Goal: Information Seeking & Learning: Learn about a topic

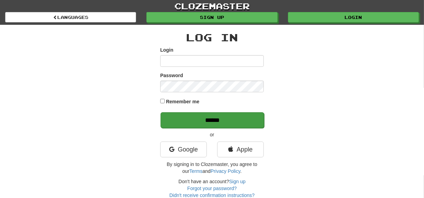
type input "********"
click at [181, 119] on input "******" at bounding box center [211, 120] width 103 height 16
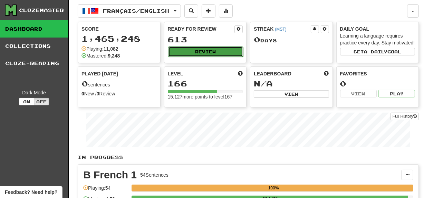
click at [194, 52] on button "Review" at bounding box center [205, 52] width 75 height 10
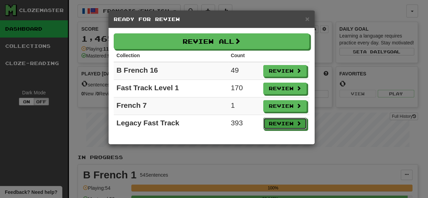
drag, startPoint x: 275, startPoint y: 123, endPoint x: 274, endPoint y: 140, distance: 17.3
click at [275, 124] on button "Review" at bounding box center [285, 124] width 43 height 12
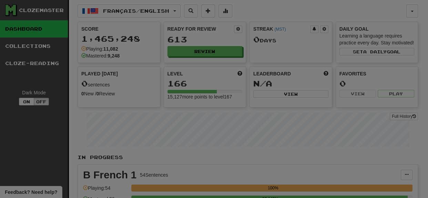
select select "***"
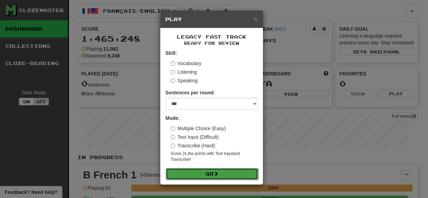
click at [230, 176] on button "Go" at bounding box center [212, 174] width 92 height 12
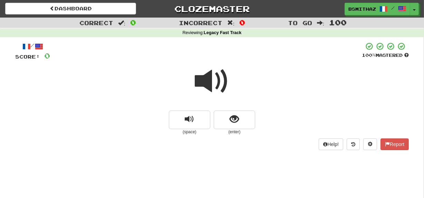
click at [223, 81] on span at bounding box center [212, 81] width 34 height 34
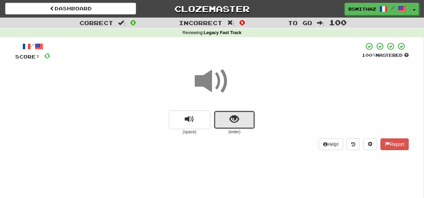
click at [231, 117] on span "show sentence" at bounding box center [234, 119] width 9 height 9
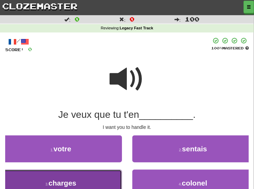
click at [91, 181] on button "3 . charges" at bounding box center [61, 182] width 122 height 27
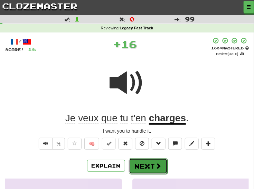
click at [147, 167] on button "Next" at bounding box center [148, 166] width 39 height 16
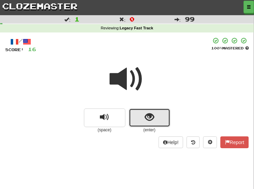
click at [164, 121] on button "show sentence" at bounding box center [149, 117] width 41 height 19
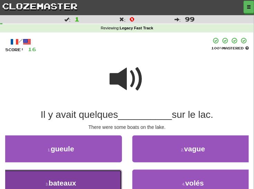
click at [105, 180] on button "3 . bateaux" at bounding box center [61, 182] width 122 height 27
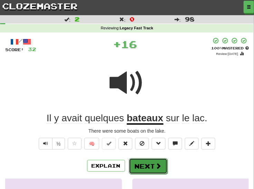
click at [151, 163] on button "Next" at bounding box center [148, 166] width 39 height 16
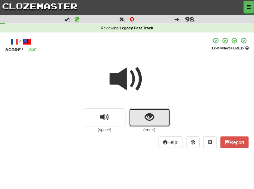
click at [152, 117] on span "show sentence" at bounding box center [149, 116] width 9 height 9
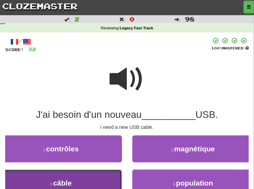
click at [91, 179] on button "3 . câble" at bounding box center [61, 182] width 122 height 27
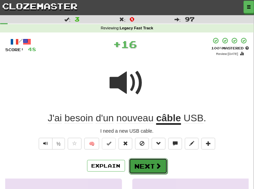
click at [137, 162] on button "Next" at bounding box center [148, 166] width 39 height 16
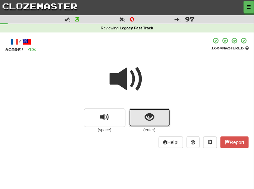
click at [158, 117] on button "show sentence" at bounding box center [149, 117] width 41 height 19
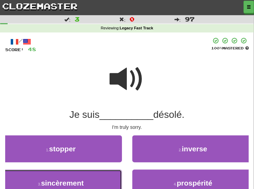
drag, startPoint x: 93, startPoint y: 178, endPoint x: 101, endPoint y: 175, distance: 8.7
click at [93, 178] on button "3 . sincèrement" at bounding box center [61, 182] width 122 height 27
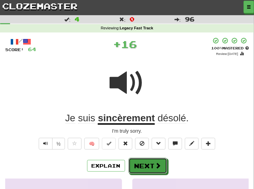
drag, startPoint x: 146, startPoint y: 165, endPoint x: 151, endPoint y: 146, distance: 19.5
click at [146, 165] on button "Next" at bounding box center [147, 166] width 39 height 16
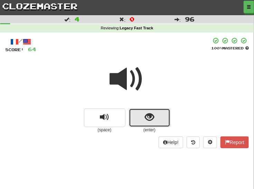
click at [149, 118] on span "show sentence" at bounding box center [149, 116] width 9 height 9
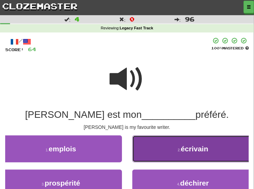
click at [148, 148] on button "2 . écrivain" at bounding box center [193, 148] width 122 height 27
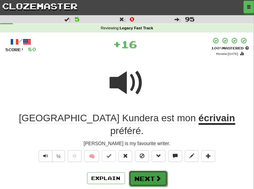
click at [133, 170] on button "Next" at bounding box center [148, 178] width 39 height 16
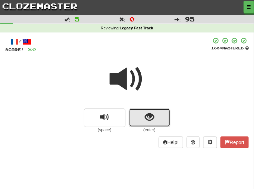
click at [140, 120] on button "show sentence" at bounding box center [149, 117] width 41 height 19
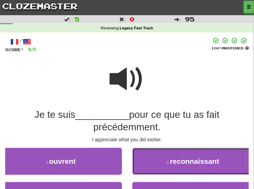
click at [165, 164] on button "2 . reconnaissant" at bounding box center [193, 161] width 122 height 27
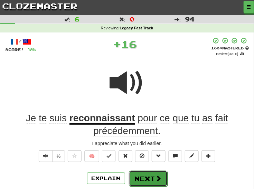
click at [146, 176] on button "Next" at bounding box center [148, 178] width 39 height 16
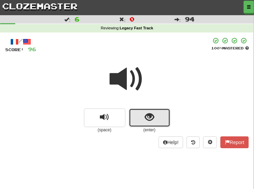
click at [155, 119] on button "show sentence" at bounding box center [149, 117] width 41 height 19
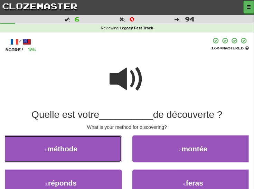
click at [119, 156] on button "1 . méthode" at bounding box center [61, 148] width 122 height 27
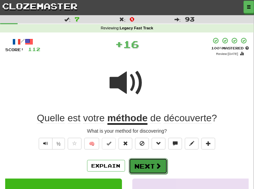
click at [143, 165] on button "Next" at bounding box center [148, 166] width 39 height 16
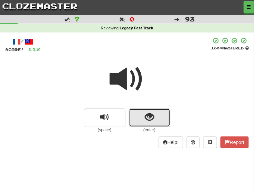
click at [156, 119] on button "show sentence" at bounding box center [149, 117] width 41 height 19
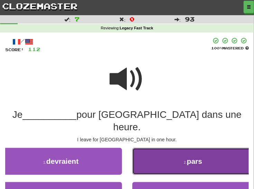
click at [148, 149] on button "2 . pars" at bounding box center [193, 161] width 122 height 27
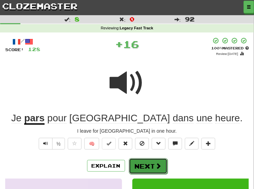
click at [144, 164] on button "Next" at bounding box center [148, 166] width 39 height 16
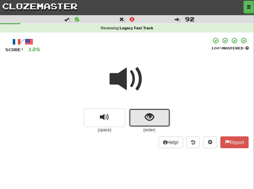
click at [149, 119] on span "show sentence" at bounding box center [149, 116] width 9 height 9
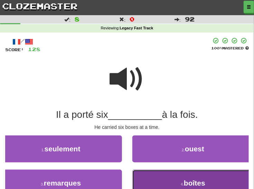
click at [138, 179] on button "4 . boîtes" at bounding box center [193, 182] width 122 height 27
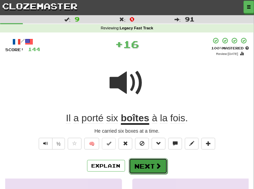
click at [135, 165] on button "Next" at bounding box center [148, 166] width 39 height 16
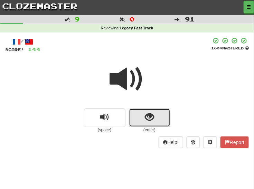
click at [161, 117] on button "show sentence" at bounding box center [149, 117] width 41 height 19
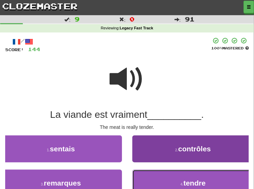
click at [147, 182] on button "4 . tendre" at bounding box center [193, 182] width 122 height 27
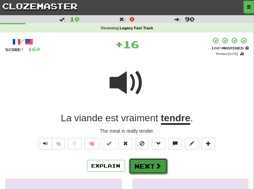
click at [142, 160] on button "Next" at bounding box center [148, 166] width 39 height 16
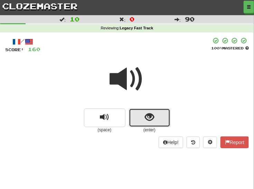
click at [160, 115] on button "show sentence" at bounding box center [149, 117] width 41 height 19
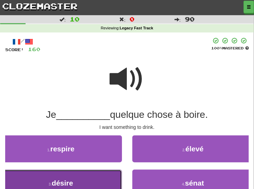
click at [100, 173] on button "3 . désire" at bounding box center [61, 182] width 122 height 27
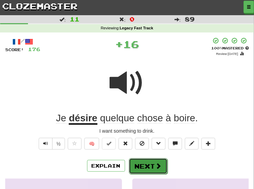
click at [137, 166] on button "Next" at bounding box center [148, 166] width 39 height 16
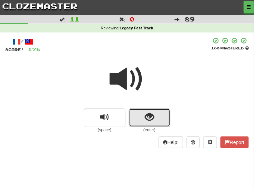
click at [146, 120] on span "show sentence" at bounding box center [149, 116] width 9 height 9
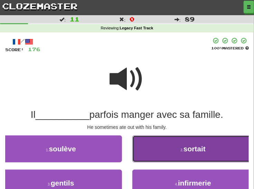
click at [156, 153] on button "2 . sortait" at bounding box center [193, 148] width 122 height 27
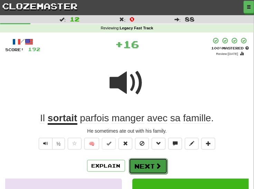
click at [144, 165] on button "Next" at bounding box center [148, 166] width 39 height 16
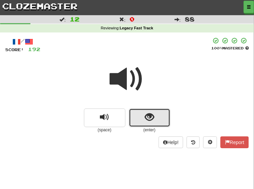
click at [145, 121] on span "show sentence" at bounding box center [149, 116] width 9 height 9
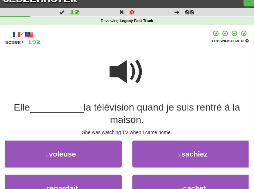
scroll to position [12, 0]
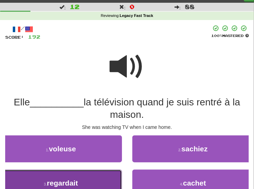
click at [106, 176] on button "3 . regardait" at bounding box center [61, 182] width 122 height 27
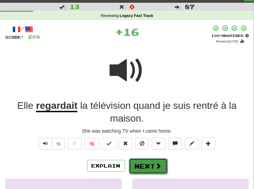
click at [139, 167] on button "Next" at bounding box center [148, 166] width 39 height 16
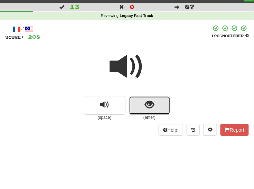
click at [145, 108] on span "show sentence" at bounding box center [149, 104] width 9 height 9
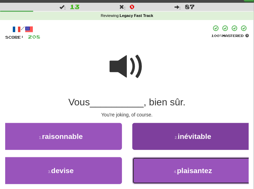
click at [154, 171] on button "4 . plaisantez" at bounding box center [193, 170] width 122 height 27
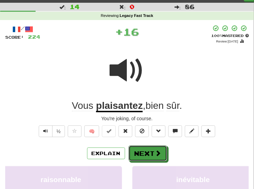
click at [137, 154] on button "Next" at bounding box center [147, 153] width 39 height 16
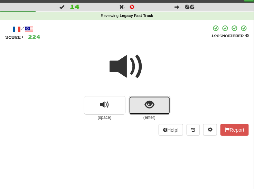
click at [152, 106] on span "show sentence" at bounding box center [149, 104] width 9 height 9
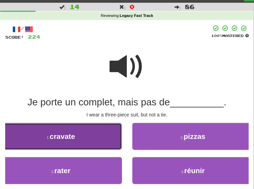
click at [80, 143] on button "1 . cravate" at bounding box center [61, 136] width 122 height 27
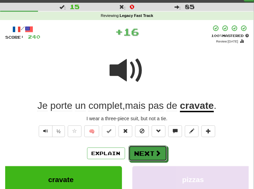
click at [143, 154] on button "Next" at bounding box center [147, 153] width 39 height 16
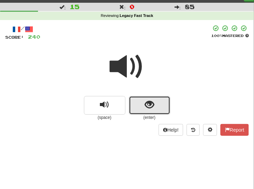
click at [148, 107] on span "show sentence" at bounding box center [149, 104] width 9 height 9
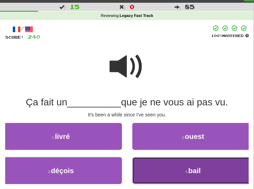
click at [154, 167] on button "4 . bail" at bounding box center [193, 170] width 122 height 27
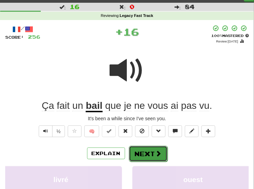
click at [141, 150] on button "Next" at bounding box center [148, 154] width 39 height 16
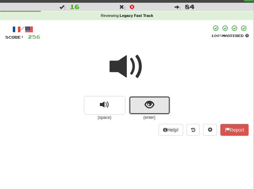
click at [162, 103] on button "show sentence" at bounding box center [149, 105] width 41 height 19
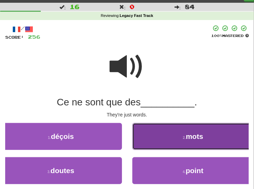
click at [166, 141] on button "2 . mots" at bounding box center [193, 136] width 122 height 27
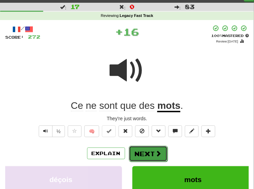
click at [141, 151] on button "Next" at bounding box center [148, 154] width 39 height 16
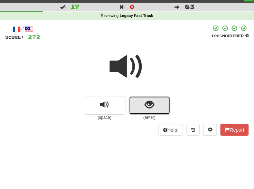
click at [153, 106] on span "show sentence" at bounding box center [149, 104] width 9 height 9
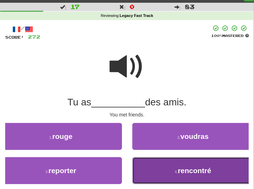
click at [160, 166] on button "4 . rencontré" at bounding box center [193, 170] width 122 height 27
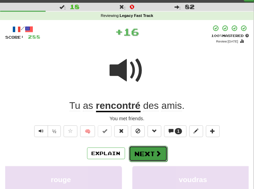
click at [150, 150] on button "Next" at bounding box center [148, 154] width 39 height 16
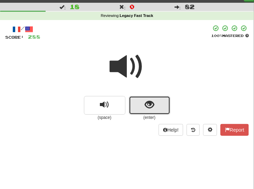
click at [158, 105] on button "show sentence" at bounding box center [149, 105] width 41 height 19
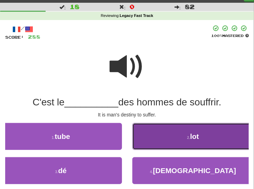
click at [154, 139] on button "2 . lot" at bounding box center [193, 136] width 122 height 27
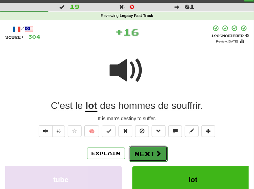
click at [141, 154] on button "Next" at bounding box center [148, 154] width 39 height 16
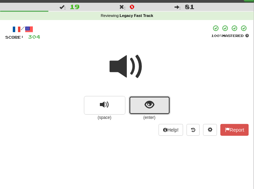
drag, startPoint x: 142, startPoint y: 106, endPoint x: 142, endPoint y: 109, distance: 3.8
click at [142, 106] on button "show sentence" at bounding box center [149, 105] width 41 height 19
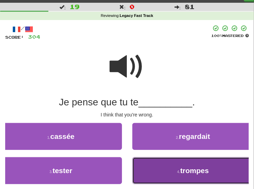
click at [141, 167] on button "4 . trompes" at bounding box center [193, 170] width 122 height 27
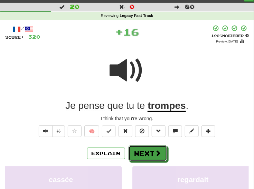
drag, startPoint x: 137, startPoint y: 154, endPoint x: 145, endPoint y: 138, distance: 17.6
click at [137, 153] on button "Next" at bounding box center [147, 153] width 39 height 16
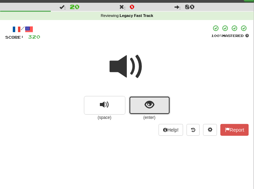
click at [147, 107] on span "show sentence" at bounding box center [149, 104] width 9 height 9
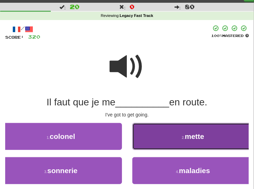
click at [160, 143] on button "2 . mette" at bounding box center [193, 136] width 122 height 27
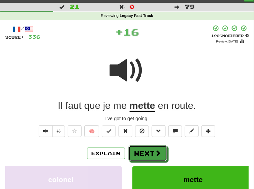
click at [142, 150] on button "Next" at bounding box center [147, 153] width 39 height 16
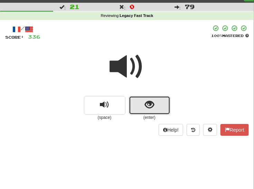
click at [150, 106] on span "show sentence" at bounding box center [149, 104] width 9 height 9
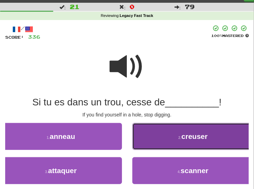
click at [156, 134] on button "2 . creuser" at bounding box center [193, 136] width 122 height 27
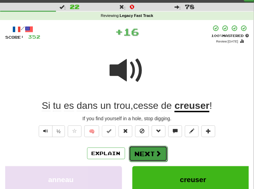
click at [152, 150] on button "Next" at bounding box center [148, 154] width 39 height 16
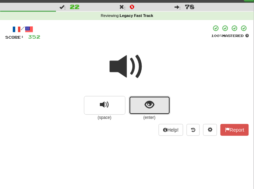
click at [145, 107] on span "show sentence" at bounding box center [149, 104] width 9 height 9
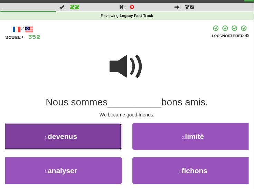
click at [96, 139] on button "1 . devenus" at bounding box center [61, 136] width 122 height 27
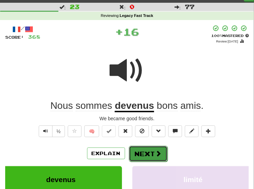
click at [146, 153] on button "Next" at bounding box center [148, 154] width 39 height 16
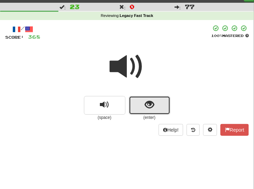
click at [145, 105] on span "show sentence" at bounding box center [149, 104] width 9 height 9
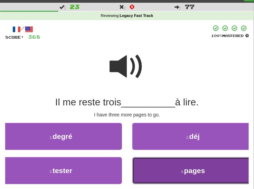
click at [165, 176] on button "4 . pages" at bounding box center [193, 170] width 122 height 27
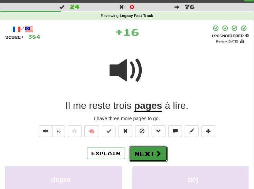
click at [141, 151] on button "Next" at bounding box center [148, 154] width 39 height 16
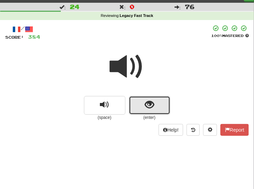
click at [148, 100] on span "show sentence" at bounding box center [149, 104] width 9 height 9
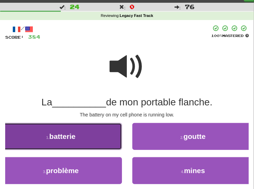
click at [90, 135] on button "1 . batterie" at bounding box center [61, 136] width 122 height 27
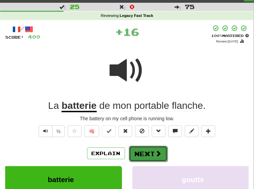
click at [152, 152] on button "Next" at bounding box center [148, 154] width 39 height 16
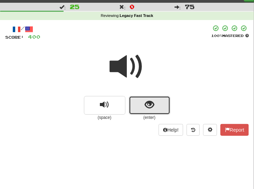
click at [147, 104] on span "show sentence" at bounding box center [149, 104] width 9 height 9
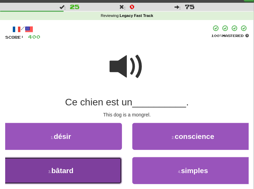
click at [82, 166] on button "3 . bâtard" at bounding box center [61, 170] width 122 height 27
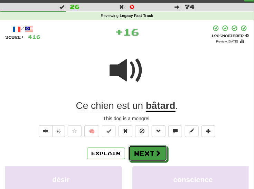
click at [138, 152] on button "Next" at bounding box center [147, 153] width 39 height 16
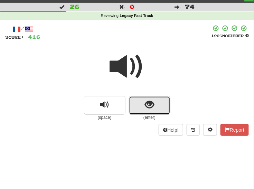
click at [143, 102] on button "show sentence" at bounding box center [149, 105] width 41 height 19
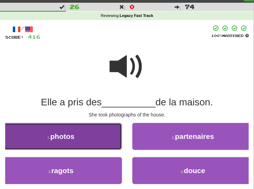
click at [94, 140] on button "1 . photos" at bounding box center [61, 136] width 122 height 27
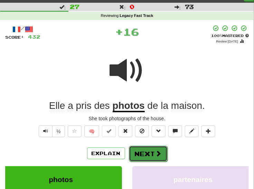
click at [141, 154] on button "Next" at bounding box center [148, 154] width 39 height 16
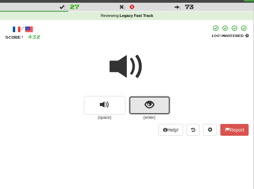
click at [148, 109] on span "show sentence" at bounding box center [149, 104] width 9 height 9
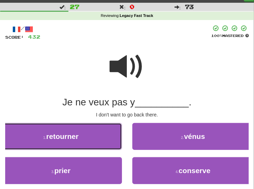
click at [87, 139] on button "1 . retourner" at bounding box center [61, 136] width 122 height 27
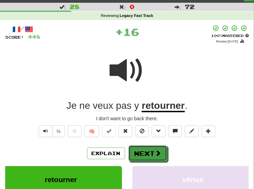
click at [141, 154] on button "Next" at bounding box center [147, 153] width 39 height 16
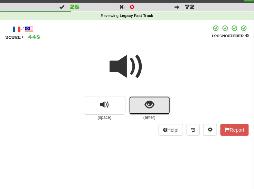
click at [140, 101] on button "show sentence" at bounding box center [149, 105] width 41 height 19
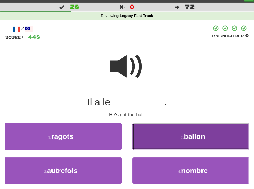
click at [143, 140] on button "2 . ballon" at bounding box center [193, 136] width 122 height 27
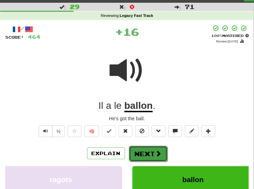
click at [132, 152] on button "Next" at bounding box center [148, 154] width 39 height 16
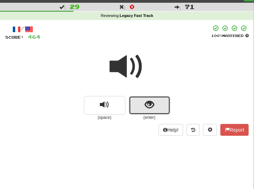
click at [146, 109] on span "show sentence" at bounding box center [149, 104] width 9 height 9
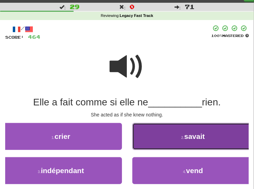
click at [166, 141] on button "2 . savait" at bounding box center [193, 136] width 122 height 27
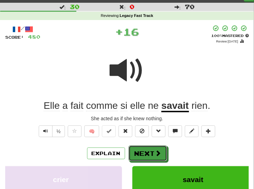
click at [149, 151] on button "Next" at bounding box center [147, 153] width 39 height 16
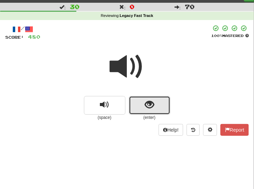
click at [161, 106] on button "show sentence" at bounding box center [149, 105] width 41 height 19
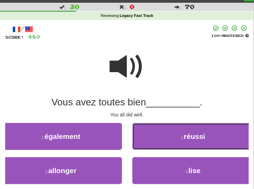
click at [165, 139] on button "2 . réussi" at bounding box center [193, 136] width 122 height 27
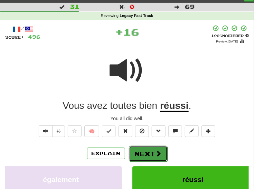
click at [155, 151] on span at bounding box center [158, 153] width 6 height 6
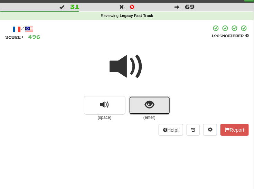
click at [154, 107] on span "show sentence" at bounding box center [149, 104] width 9 height 9
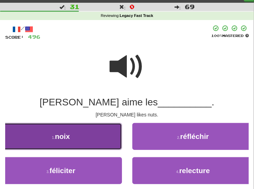
click at [64, 136] on span "noix" at bounding box center [62, 136] width 15 height 8
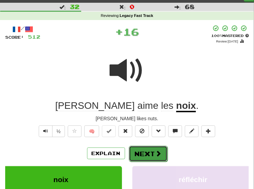
click at [145, 150] on button "Next" at bounding box center [148, 154] width 39 height 16
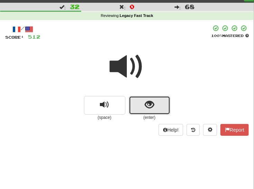
click at [161, 105] on button "show sentence" at bounding box center [149, 105] width 41 height 19
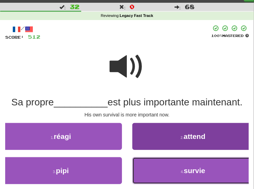
click at [171, 172] on button "4 . survie" at bounding box center [193, 170] width 122 height 27
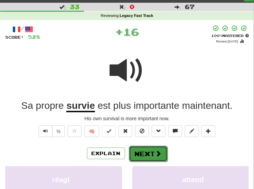
click at [146, 154] on button "Next" at bounding box center [148, 154] width 39 height 16
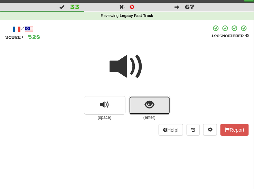
click at [161, 103] on button "show sentence" at bounding box center [149, 105] width 41 height 19
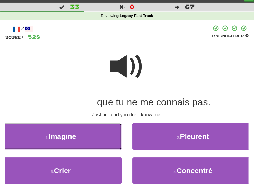
click at [78, 142] on button "1 . Imagine" at bounding box center [61, 136] width 122 height 27
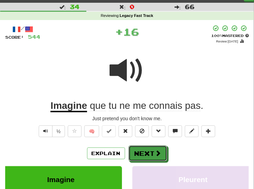
click at [141, 154] on button "Next" at bounding box center [147, 153] width 39 height 16
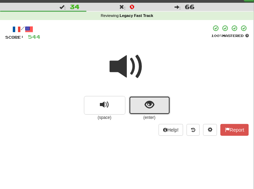
click at [149, 108] on span "show sentence" at bounding box center [149, 104] width 9 height 9
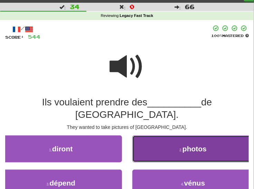
click at [150, 139] on button "2 . photos" at bounding box center [193, 148] width 122 height 27
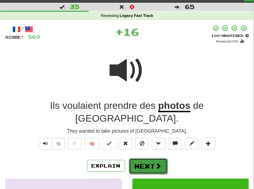
click at [143, 158] on button "Next" at bounding box center [148, 166] width 39 height 16
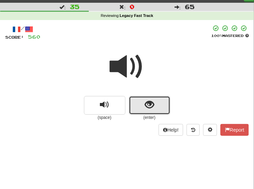
click at [149, 107] on span "show sentence" at bounding box center [149, 104] width 9 height 9
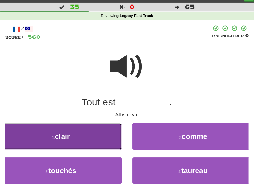
click at [115, 139] on button "1 . clair" at bounding box center [61, 136] width 122 height 27
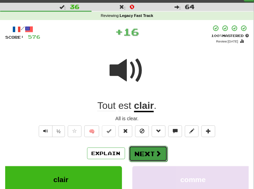
click at [148, 150] on button "Next" at bounding box center [148, 154] width 39 height 16
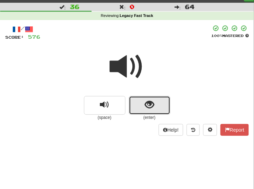
click at [152, 106] on span "show sentence" at bounding box center [149, 104] width 9 height 9
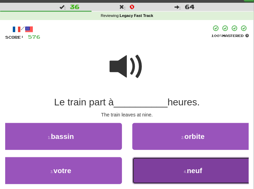
click at [155, 167] on button "4 . neuf" at bounding box center [193, 170] width 122 height 27
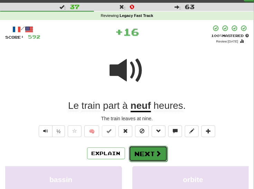
click at [146, 152] on button "Next" at bounding box center [148, 154] width 39 height 16
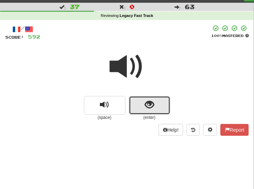
click at [143, 108] on button "show sentence" at bounding box center [149, 105] width 41 height 19
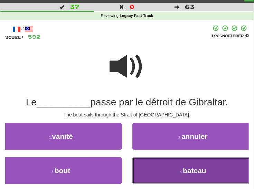
click at [156, 173] on button "4 . bateau" at bounding box center [193, 170] width 122 height 27
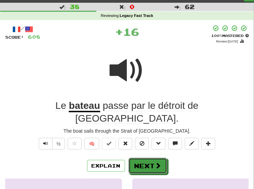
drag, startPoint x: 144, startPoint y: 153, endPoint x: 146, endPoint y: 141, distance: 11.6
click at [144, 158] on button "Next" at bounding box center [147, 166] width 39 height 16
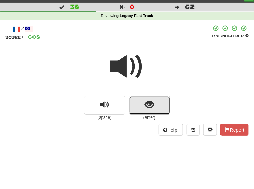
click at [148, 103] on span "show sentence" at bounding box center [149, 104] width 9 height 9
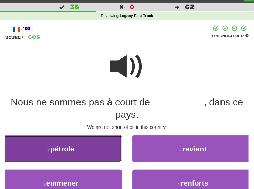
click at [72, 149] on span "pétrole" at bounding box center [62, 149] width 24 height 8
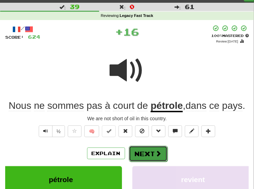
click at [139, 155] on button "Next" at bounding box center [148, 154] width 39 height 16
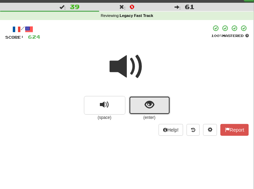
click at [146, 105] on span "show sentence" at bounding box center [149, 104] width 9 height 9
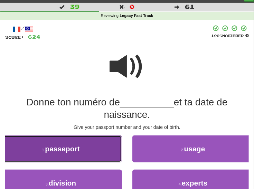
click at [73, 146] on span "passeport" at bounding box center [62, 149] width 34 height 8
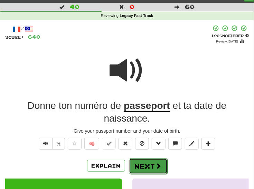
click at [136, 163] on button "Next" at bounding box center [148, 166] width 39 height 16
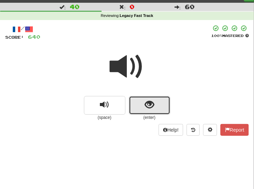
click at [149, 107] on span "show sentence" at bounding box center [149, 104] width 9 height 9
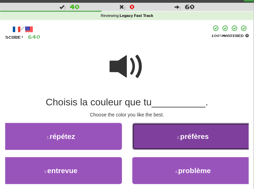
click at [146, 137] on button "2 . préfères" at bounding box center [193, 136] width 122 height 27
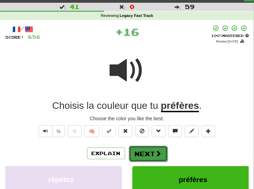
click at [141, 151] on button "Next" at bounding box center [148, 154] width 39 height 16
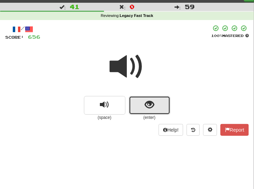
click at [153, 107] on span "show sentence" at bounding box center [149, 104] width 9 height 9
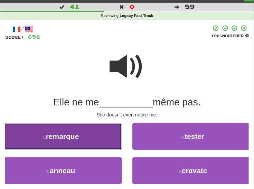
click at [105, 139] on button "1 . remarque" at bounding box center [61, 136] width 122 height 27
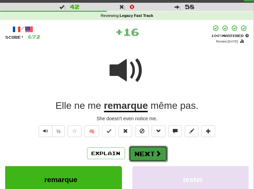
click at [145, 149] on button "Next" at bounding box center [148, 154] width 39 height 16
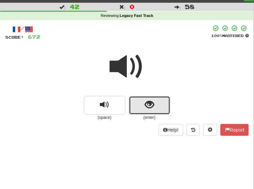
click at [155, 109] on button "show sentence" at bounding box center [149, 105] width 41 height 19
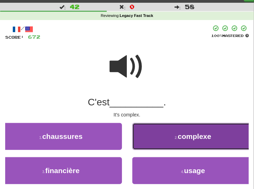
click at [152, 135] on button "2 . complexe" at bounding box center [193, 136] width 122 height 27
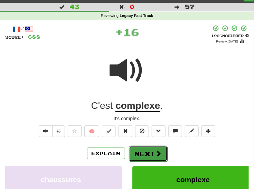
click at [141, 152] on button "Next" at bounding box center [148, 154] width 39 height 16
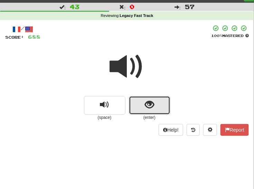
click at [149, 106] on span "show sentence" at bounding box center [149, 104] width 9 height 9
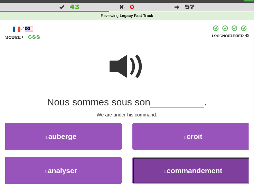
click at [147, 168] on button "4 . commandement" at bounding box center [193, 170] width 122 height 27
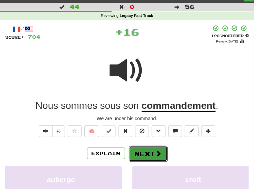
click at [141, 148] on button "Next" at bounding box center [148, 154] width 39 height 16
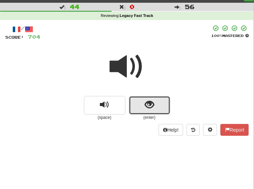
click at [157, 107] on button "show sentence" at bounding box center [149, 105] width 41 height 19
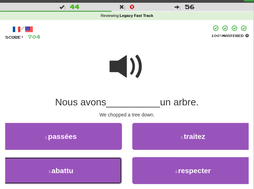
drag, startPoint x: 100, startPoint y: 167, endPoint x: 108, endPoint y: 165, distance: 8.1
click at [101, 167] on button "3 . abattu" at bounding box center [61, 170] width 122 height 27
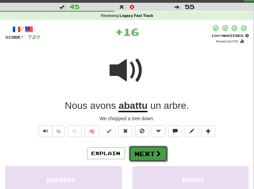
click at [141, 152] on button "Next" at bounding box center [148, 154] width 39 height 16
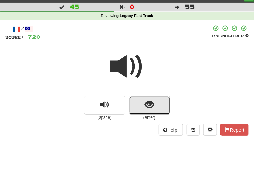
click at [151, 109] on span "show sentence" at bounding box center [149, 104] width 9 height 9
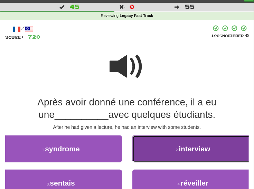
click at [155, 149] on button "2 . interview" at bounding box center [193, 148] width 122 height 27
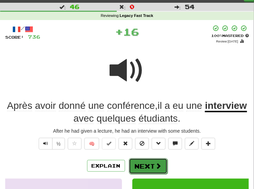
click at [141, 162] on button "Next" at bounding box center [148, 166] width 39 height 16
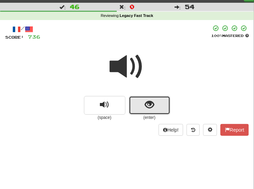
click at [150, 108] on span "show sentence" at bounding box center [149, 104] width 9 height 9
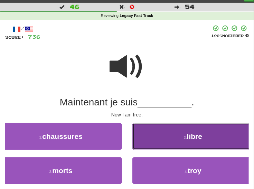
click at [148, 136] on button "2 . libre" at bounding box center [193, 136] width 122 height 27
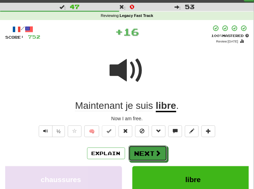
click at [139, 150] on button "Next" at bounding box center [147, 153] width 39 height 16
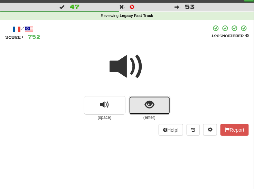
click at [152, 109] on span "show sentence" at bounding box center [149, 104] width 9 height 9
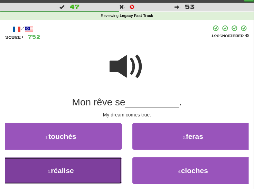
click at [101, 164] on button "3 . réalise" at bounding box center [61, 170] width 122 height 27
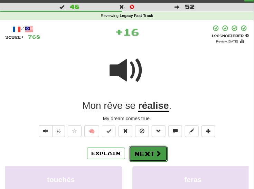
click at [150, 152] on button "Next" at bounding box center [148, 154] width 39 height 16
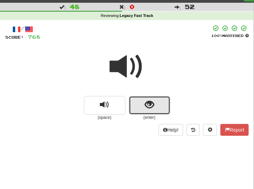
click at [145, 112] on button "show sentence" at bounding box center [149, 105] width 41 height 19
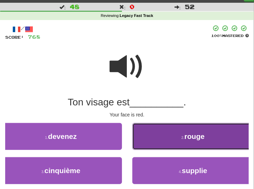
click at [175, 138] on button "2 . rouge" at bounding box center [193, 136] width 122 height 27
